Goal: Task Accomplishment & Management: Manage account settings

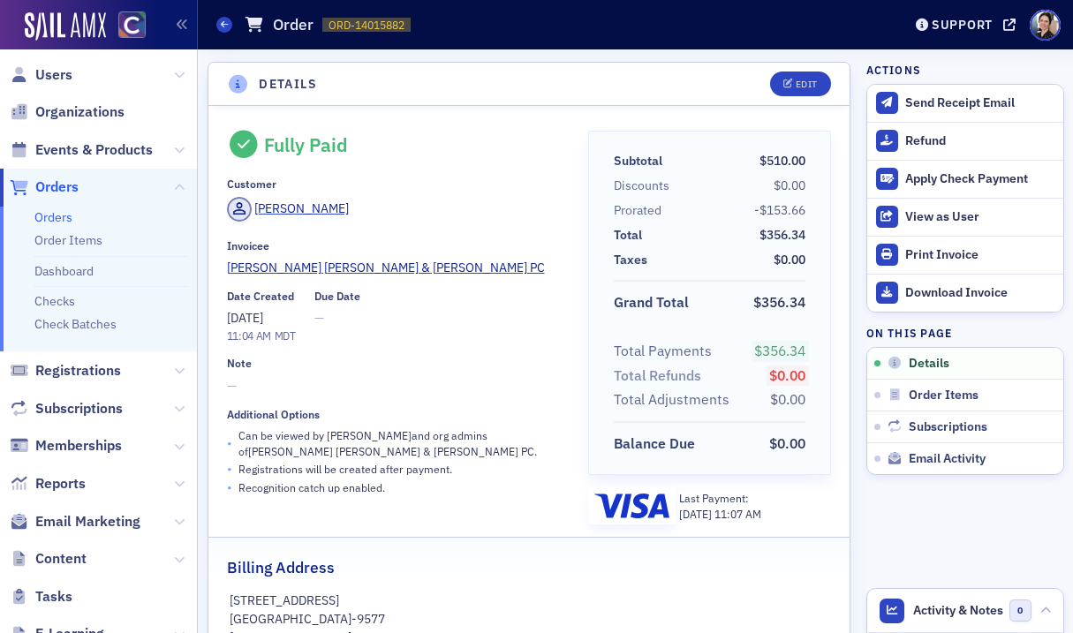
click at [71, 183] on span "Orders" at bounding box center [56, 187] width 43 height 19
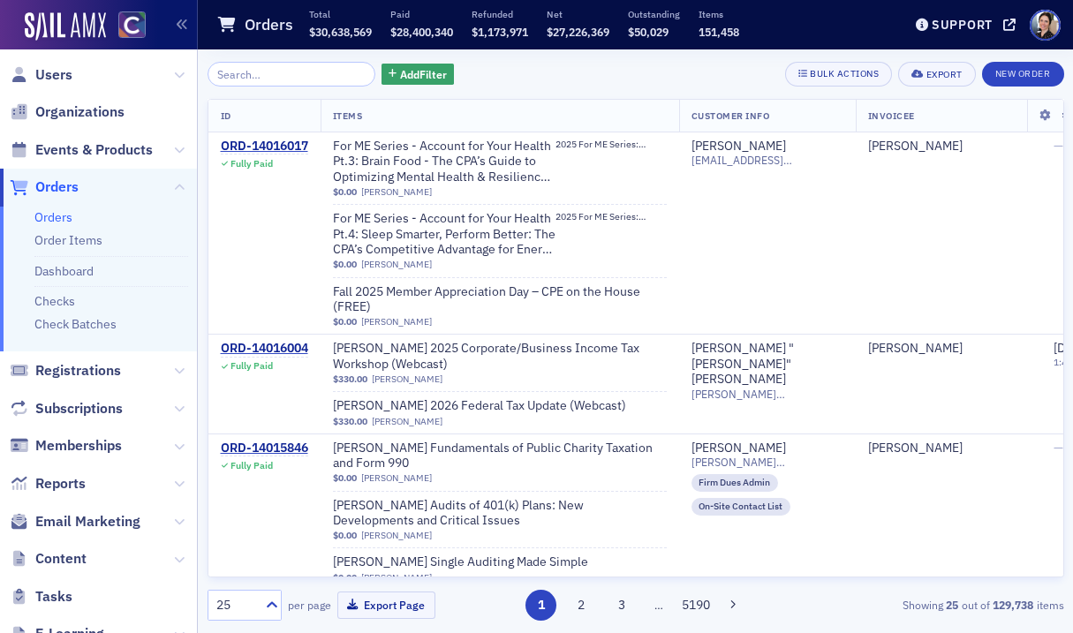
click at [311, 78] on input "search" at bounding box center [292, 74] width 169 height 25
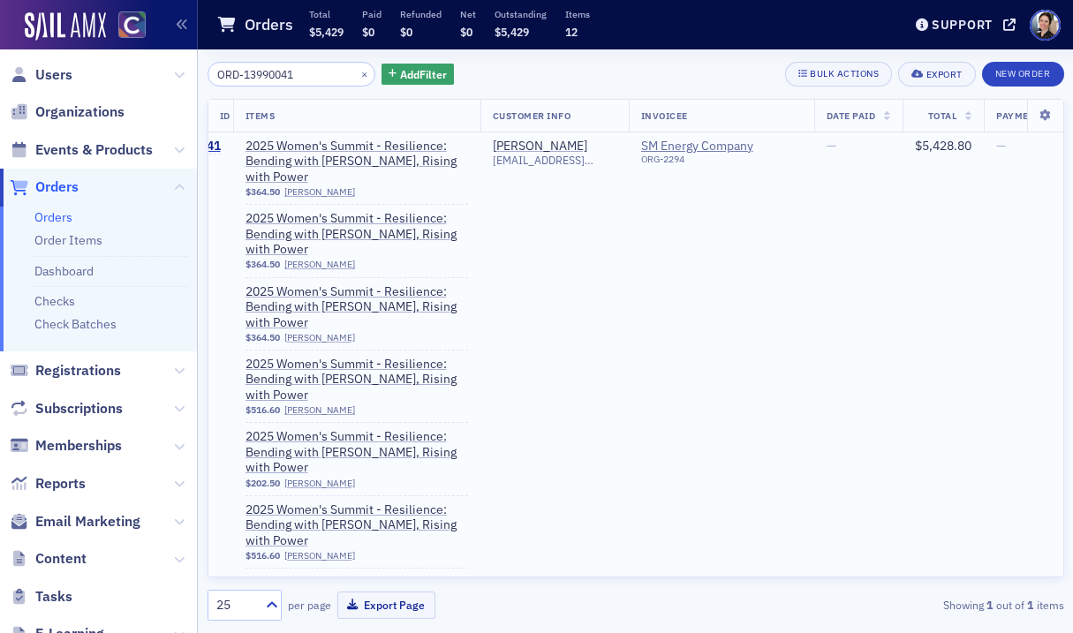
scroll to position [0, 102]
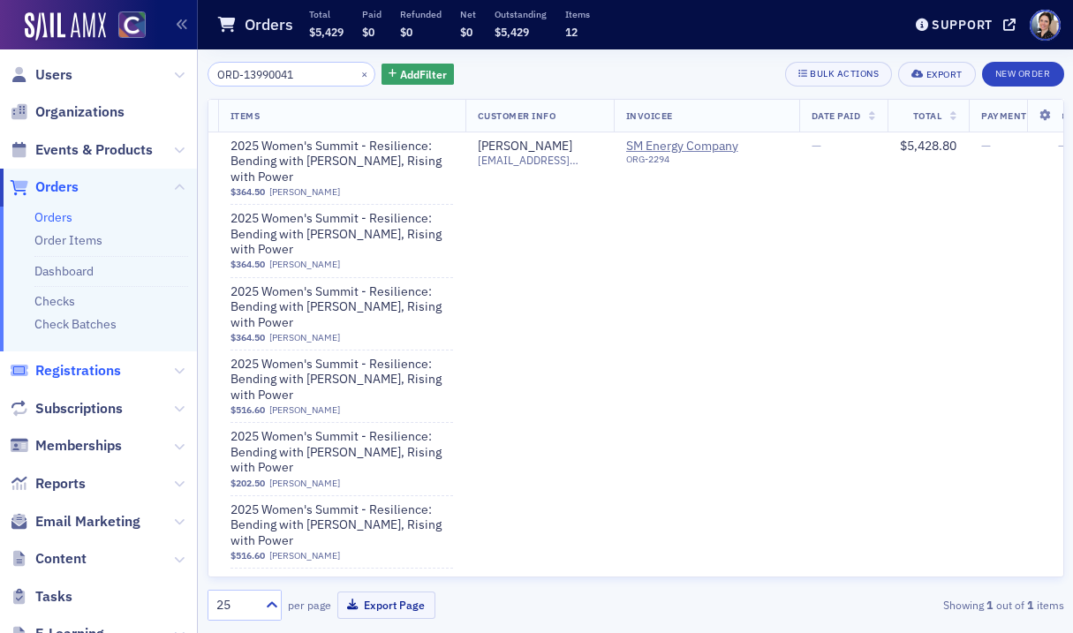
type input "ORD-13990041"
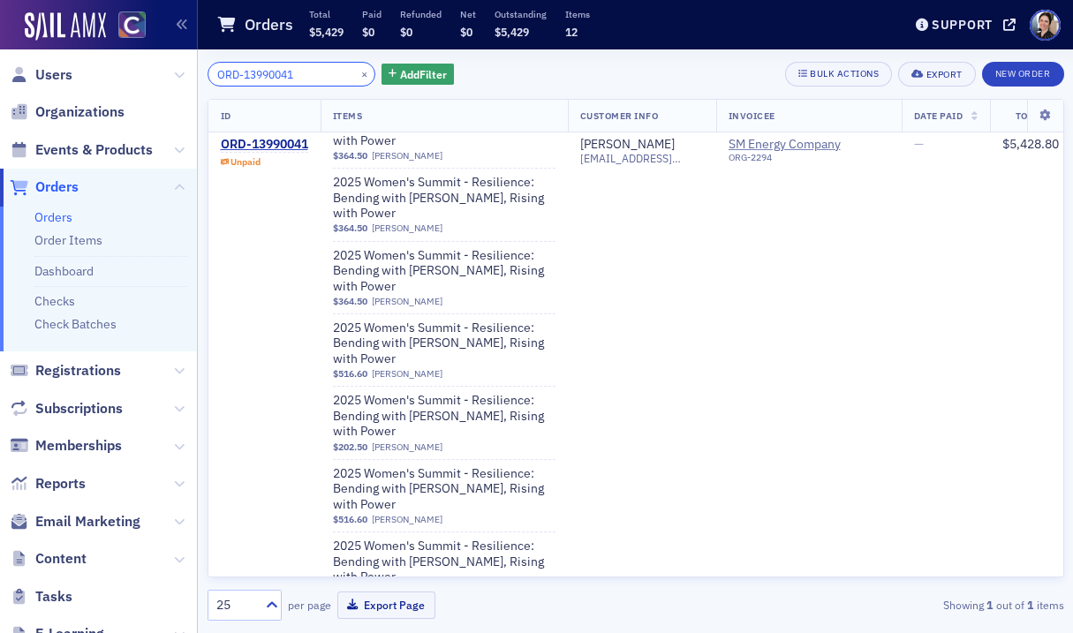
scroll to position [38, 0]
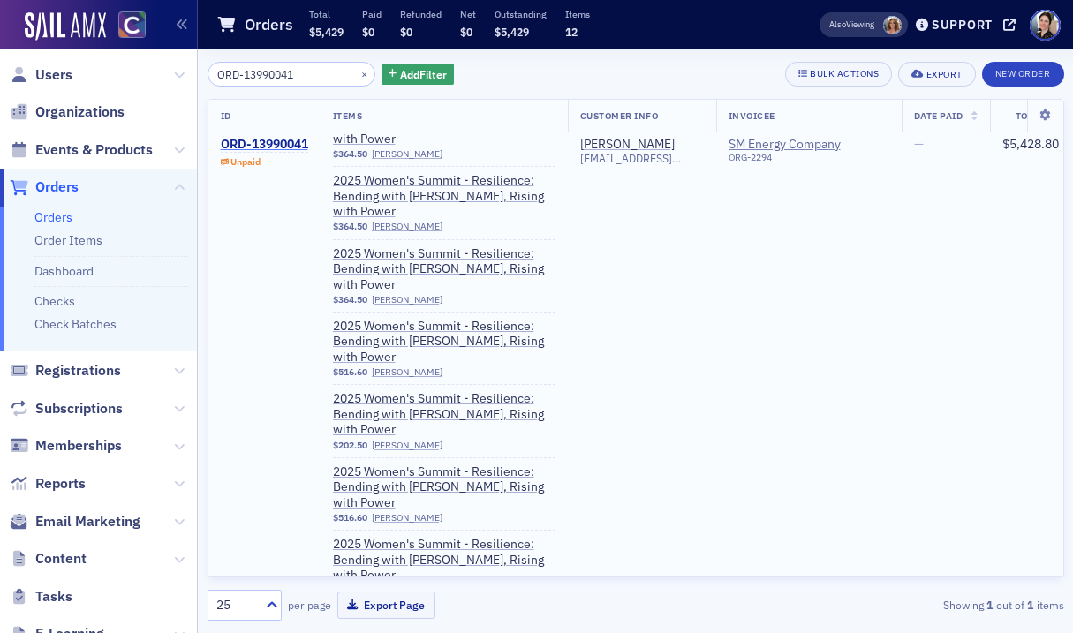
click at [263, 146] on div "ORD-13990041" at bounding box center [264, 145] width 87 height 16
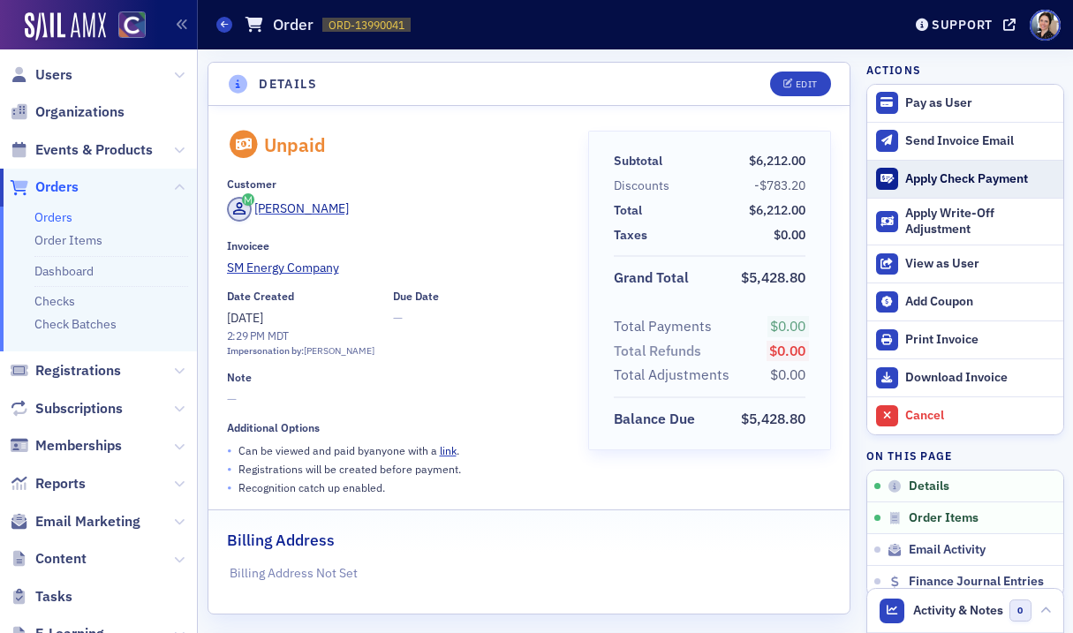
click at [962, 178] on div "Apply Check Payment" at bounding box center [979, 179] width 148 height 16
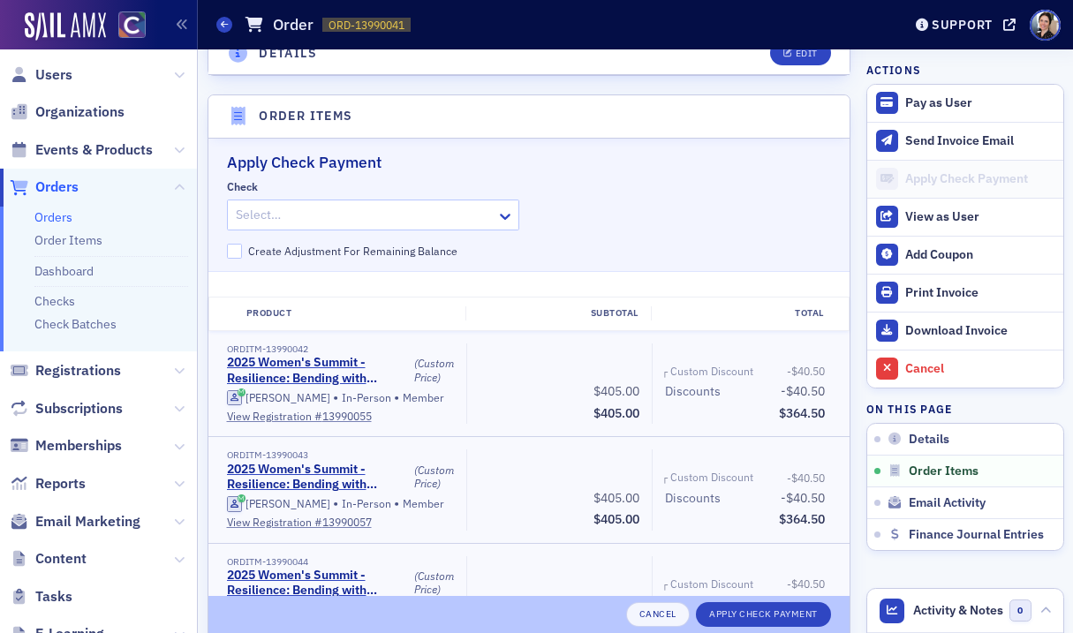
scroll to position [575, 0]
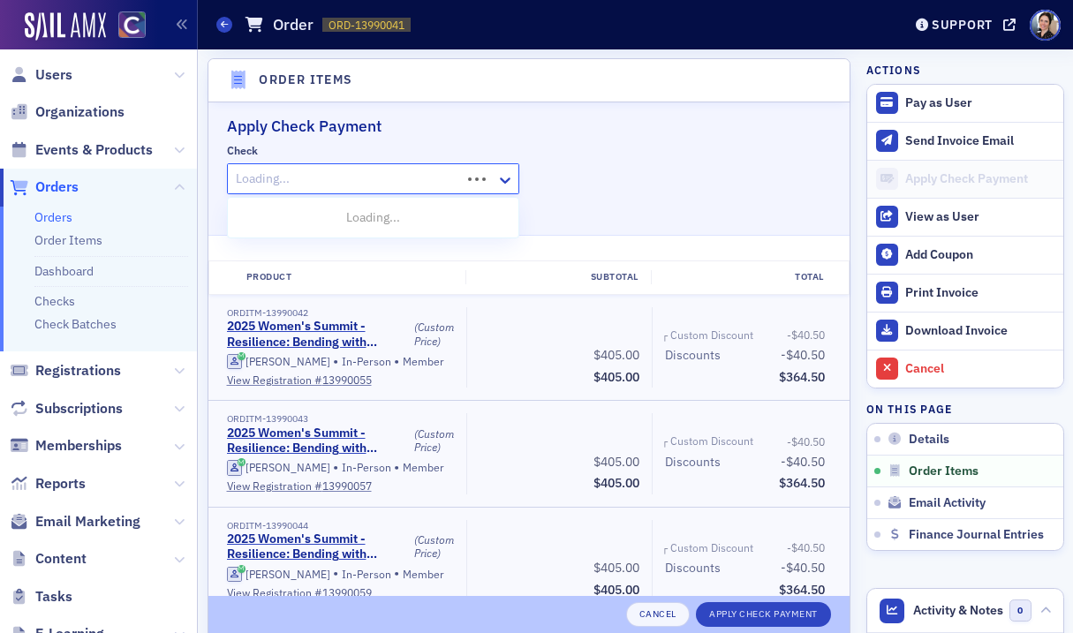
click at [436, 177] on div at bounding box center [347, 179] width 226 height 22
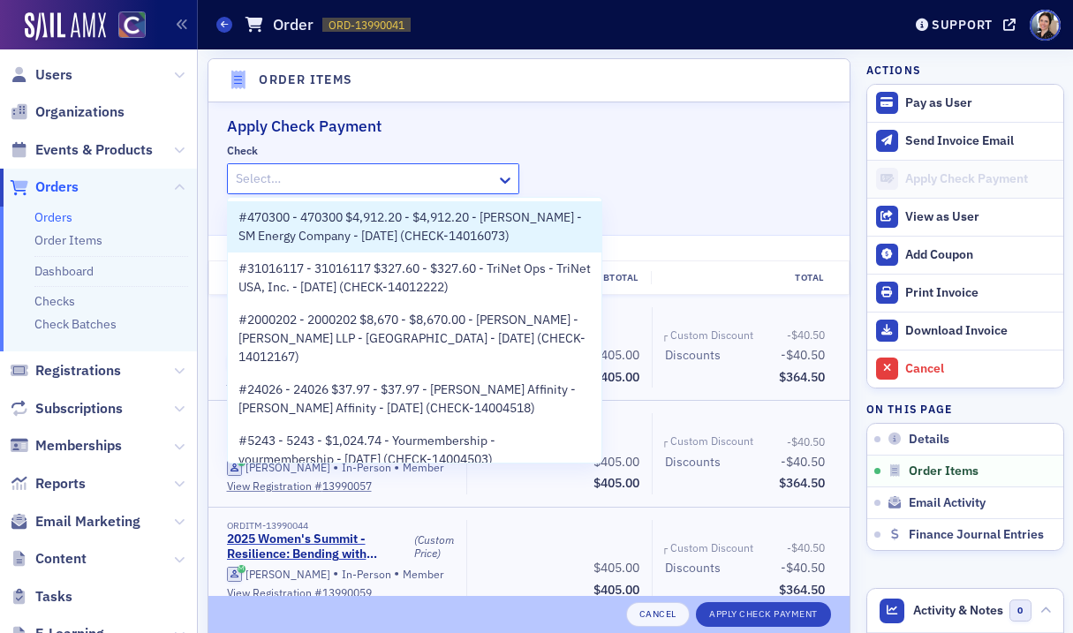
click at [439, 230] on span "#470300 - 470300 $4,912.20 - $4,912.20 - Meghan Dack - SM Energy Company - 8/20…" at bounding box center [414, 226] width 352 height 37
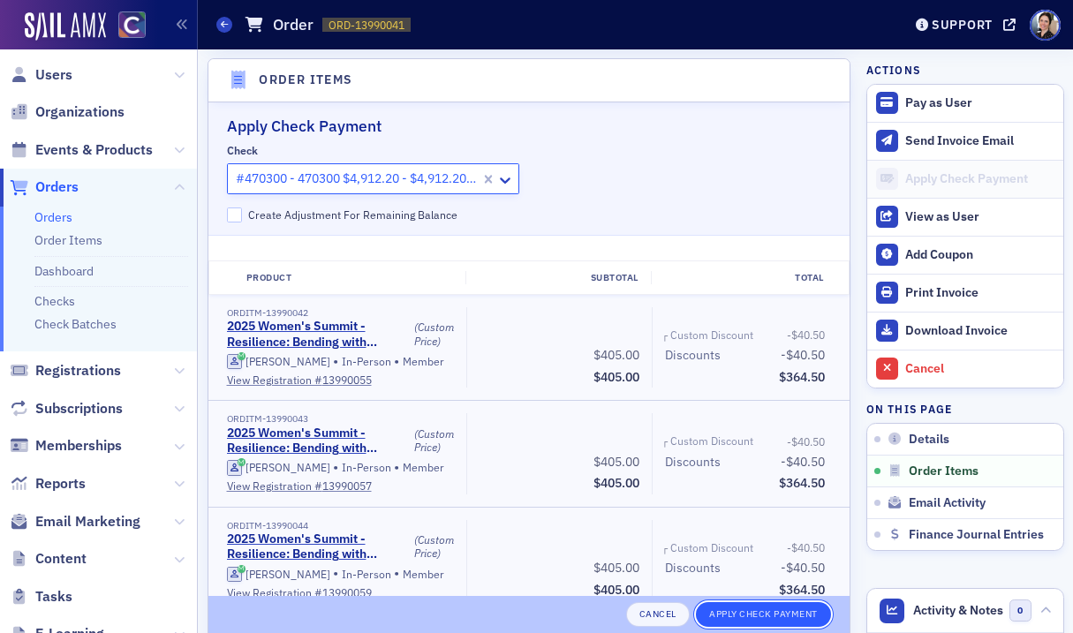
click at [769, 611] on button "Apply Check Payment" at bounding box center [763, 614] width 135 height 25
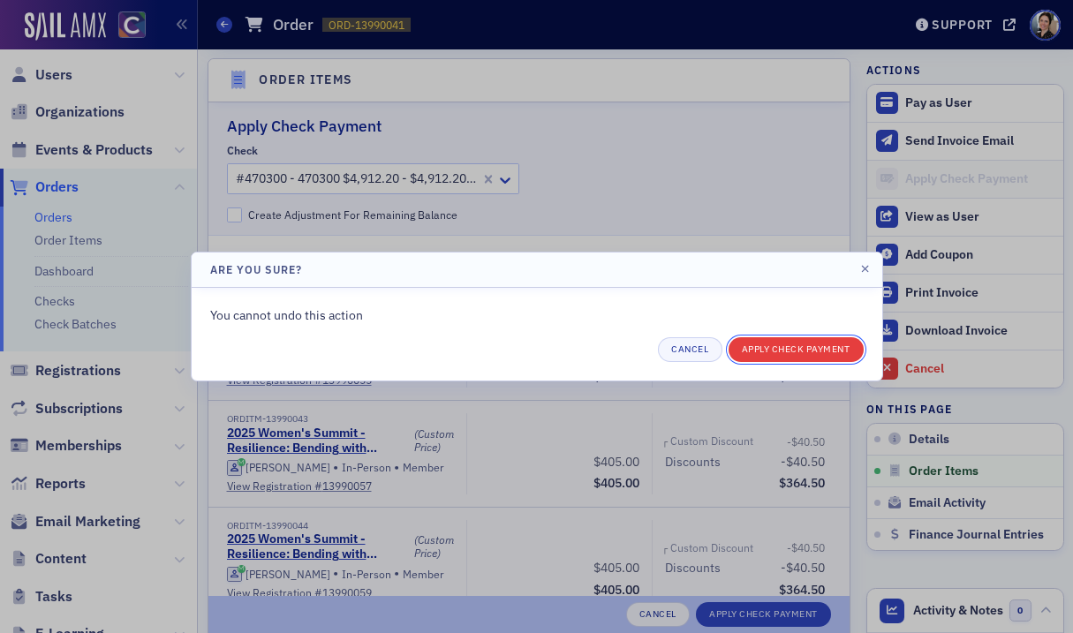
click at [783, 345] on button "Apply Check Payment" at bounding box center [796, 349] width 135 height 25
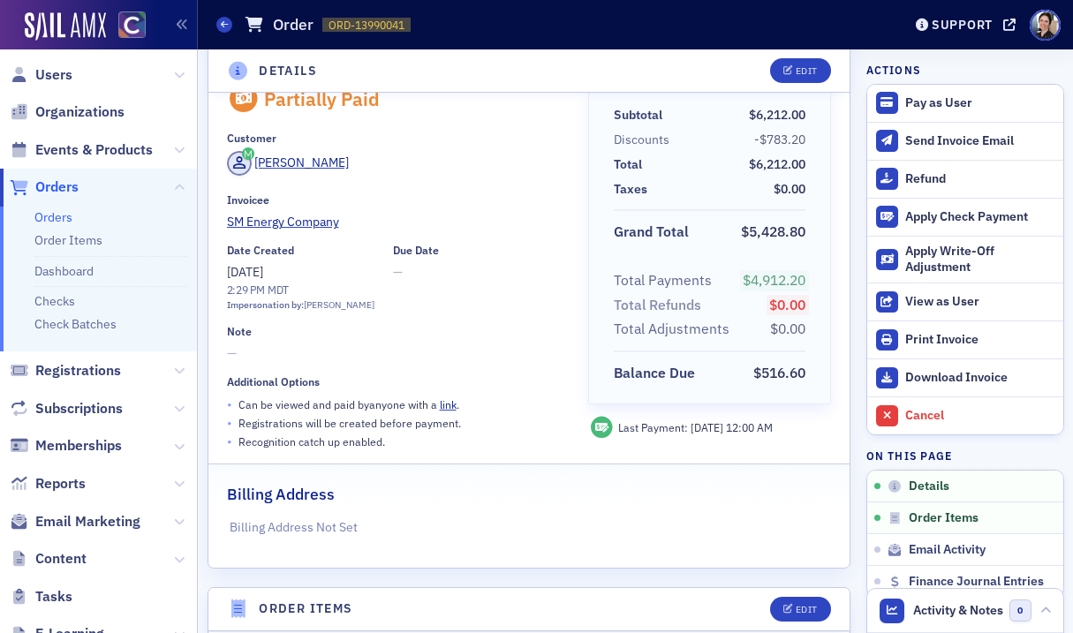
scroll to position [49, 0]
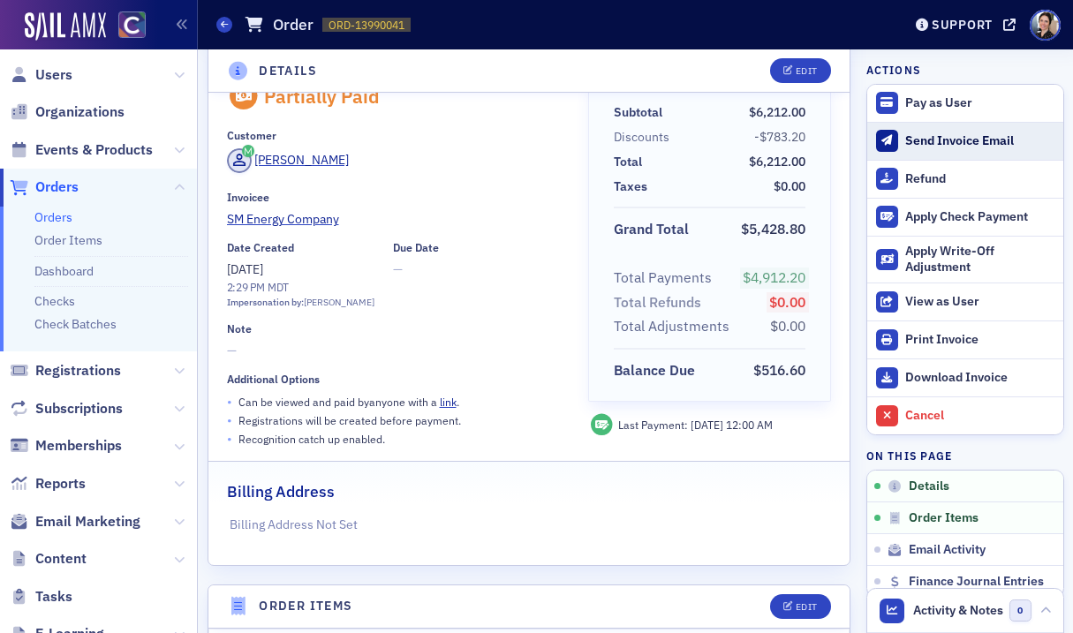
click at [954, 141] on div "Send Invoice Email" at bounding box center [979, 141] width 148 height 16
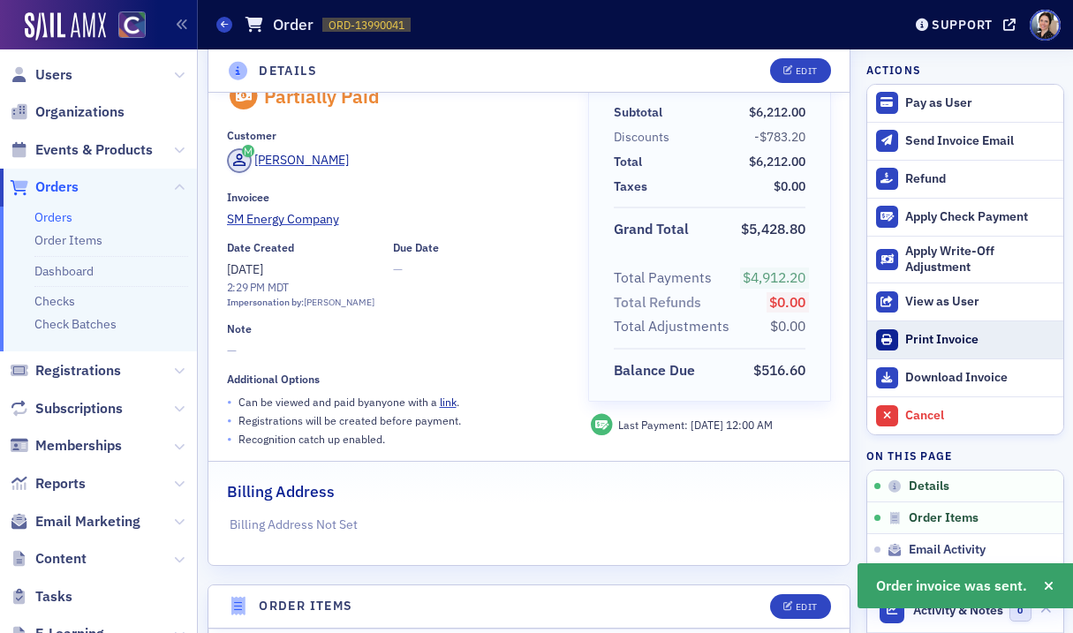
click at [941, 339] on div "Print Invoice" at bounding box center [979, 340] width 148 height 16
